Goal: Book appointment/travel/reservation

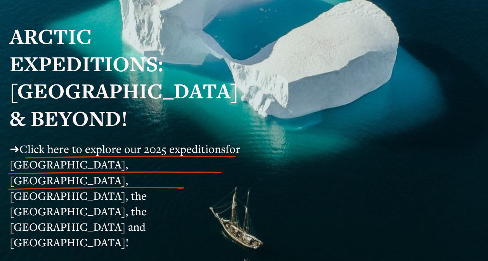
scroll to position [99, 0]
click at [88, 188] on span "for [GEOGRAPHIC_DATA], [GEOGRAPHIC_DATA], [GEOGRAPHIC_DATA], the [GEOGRAPHIC_DA…" at bounding box center [126, 195] width 233 height 108
click at [41, 154] on span "Click here to explore our 2025 expeditions" at bounding box center [122, 148] width 206 height 15
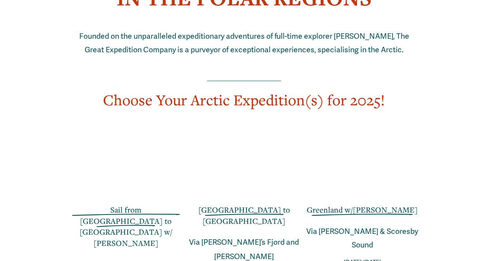
scroll to position [482, 0]
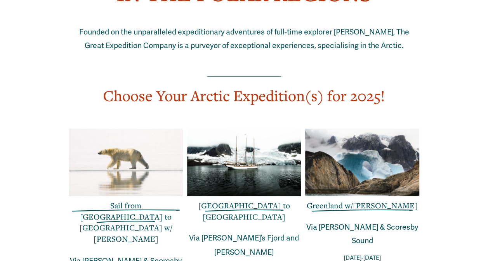
click at [122, 201] on link "Sail from [GEOGRAPHIC_DATA] to [GEOGRAPHIC_DATA] w/ [PERSON_NAME]" at bounding box center [126, 223] width 93 height 44
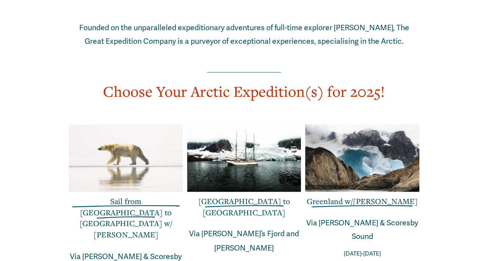
scroll to position [487, 0]
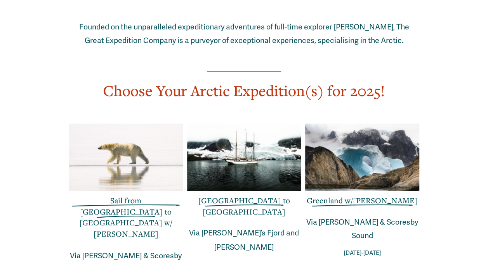
click at [121, 196] on link "Sail from [GEOGRAPHIC_DATA] to [GEOGRAPHIC_DATA] w/ [PERSON_NAME]" at bounding box center [126, 218] width 93 height 44
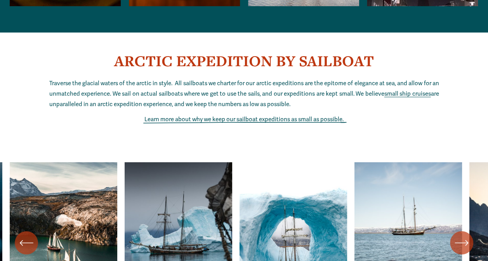
scroll to position [2889, 0]
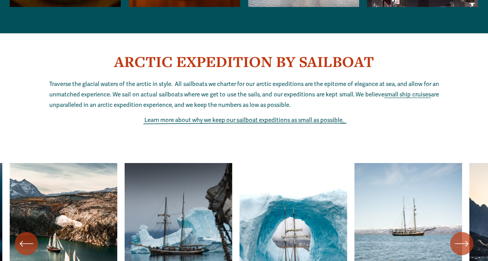
click at [461, 237] on icon "\a \a \a Next\a \a" at bounding box center [461, 244] width 14 height 14
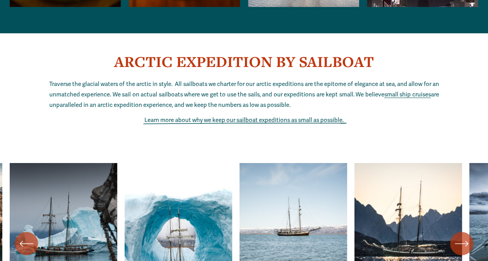
click at [461, 237] on icon "\a \a \a Next\a \a" at bounding box center [461, 244] width 14 height 14
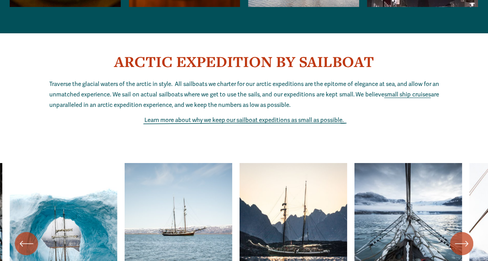
click at [461, 237] on icon "\a \a \a Next\a \a" at bounding box center [461, 244] width 14 height 14
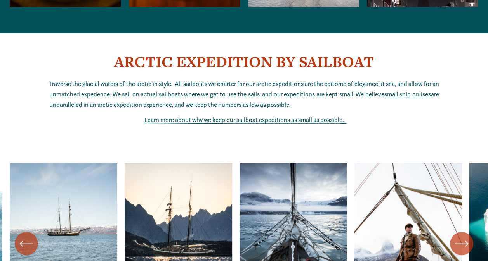
click at [461, 237] on icon "\a \a \a Next\a \a" at bounding box center [461, 244] width 14 height 14
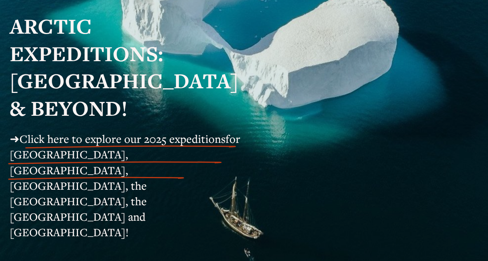
scroll to position [109, 0]
click at [62, 144] on span "Click here to explore our 2025 expeditions" at bounding box center [122, 138] width 206 height 15
